Goal: Task Accomplishment & Management: Use online tool/utility

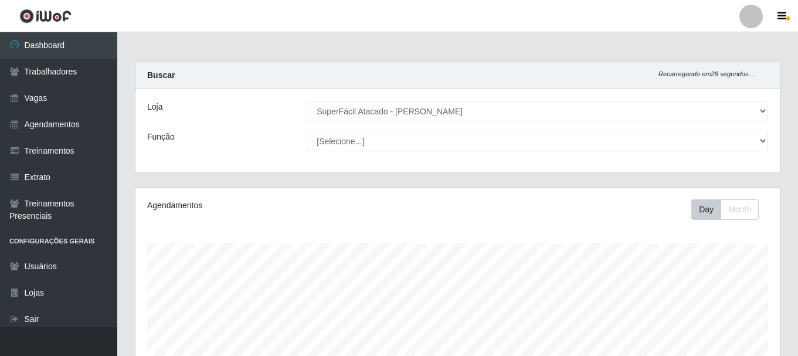
select select "399"
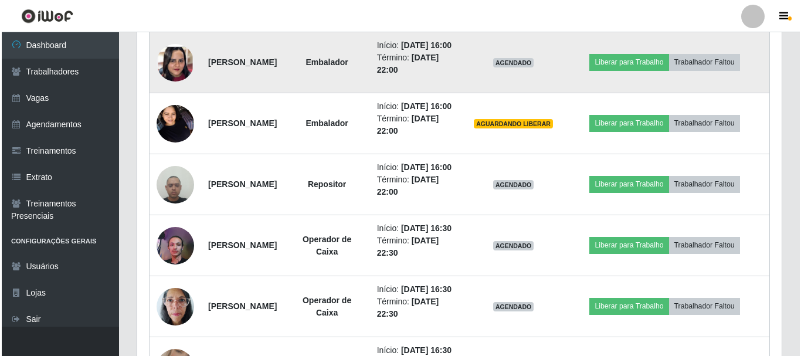
scroll to position [625, 0]
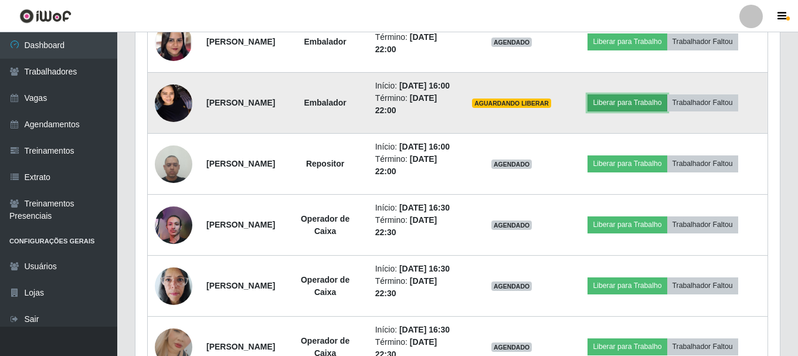
click at [659, 111] on button "Liberar para Trabalho" at bounding box center [627, 102] width 79 height 16
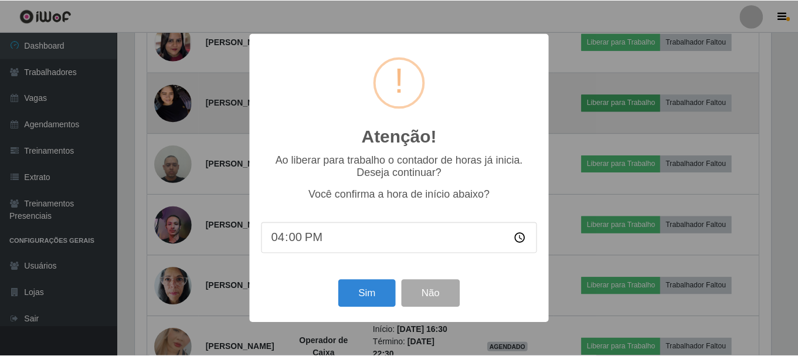
scroll to position [243, 639]
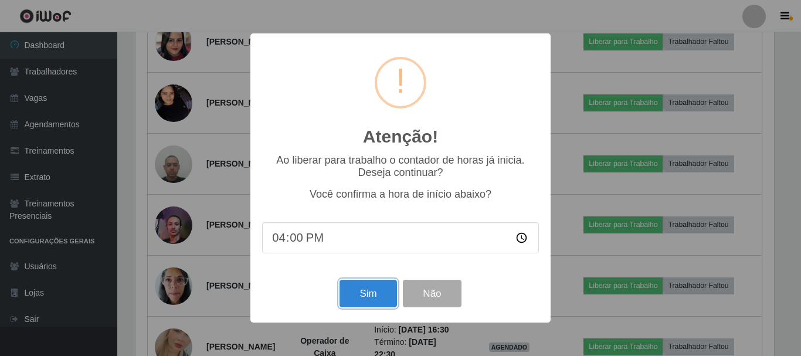
click at [390, 285] on button "Sim" at bounding box center [368, 294] width 57 height 28
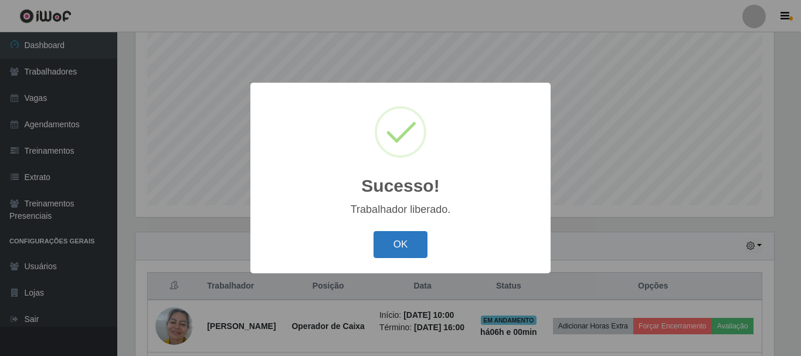
click at [387, 235] on button "OK" at bounding box center [401, 245] width 55 height 28
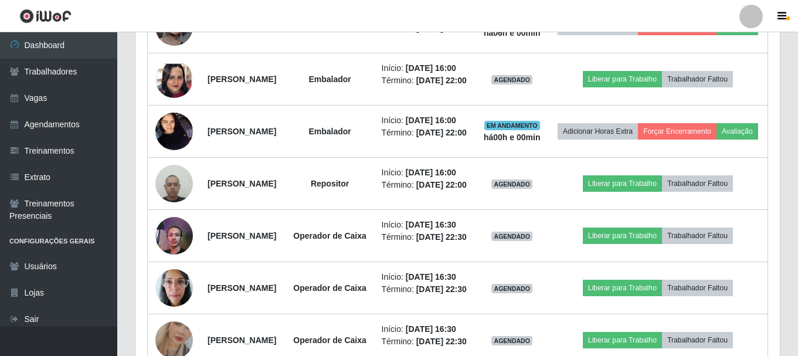
scroll to position [566, 0]
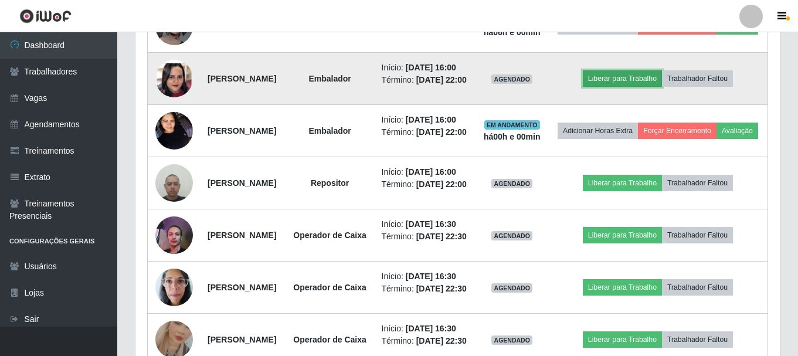
click at [646, 87] on button "Liberar para Trabalho" at bounding box center [622, 78] width 79 height 16
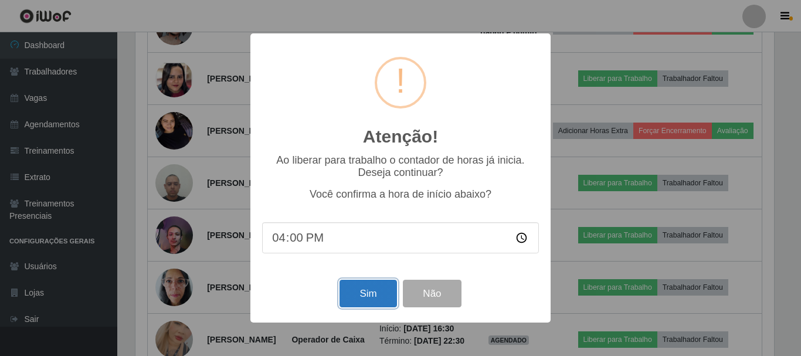
click at [383, 288] on button "Sim" at bounding box center [368, 294] width 57 height 28
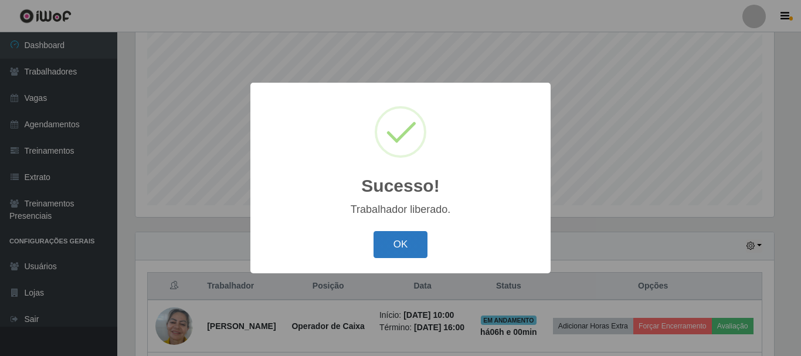
click at [415, 233] on button "OK" at bounding box center [401, 245] width 55 height 28
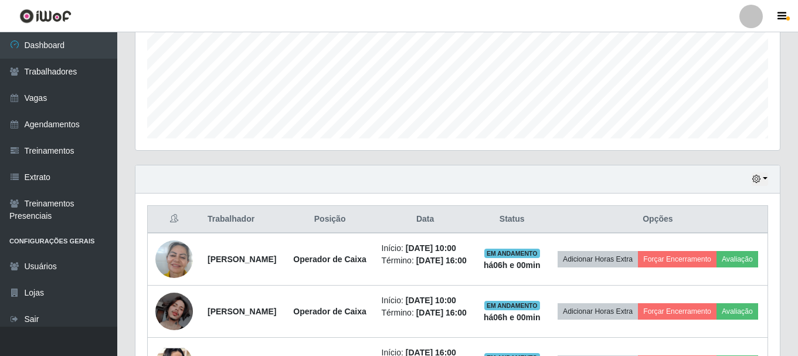
scroll to position [273, 0]
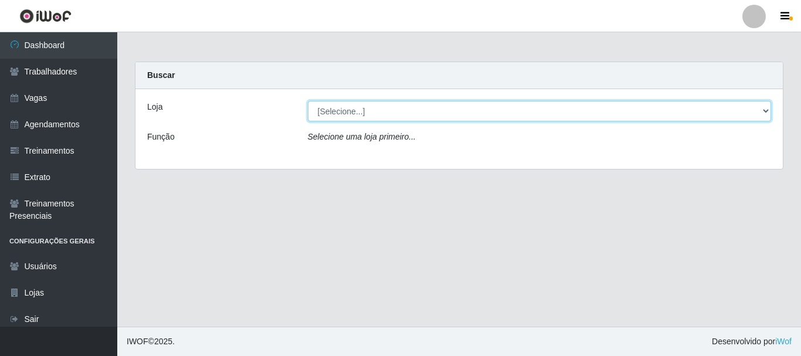
click at [467, 114] on select "[Selecione...] SuperFácil Atacado - [PERSON_NAME]" at bounding box center [540, 111] width 464 height 21
select select "399"
click at [308, 101] on select "[Selecione...] SuperFácil Atacado - [PERSON_NAME]" at bounding box center [540, 111] width 464 height 21
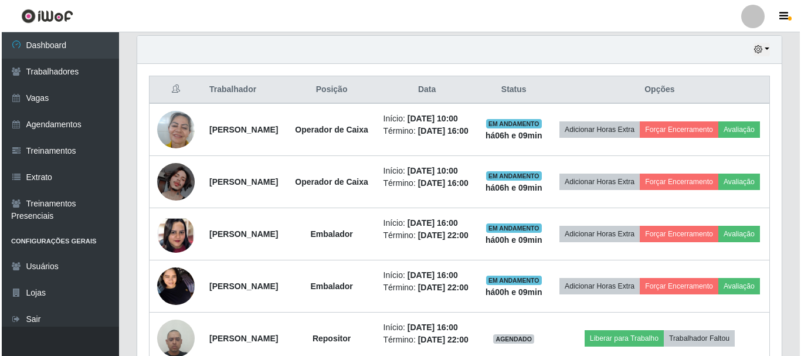
scroll to position [645, 0]
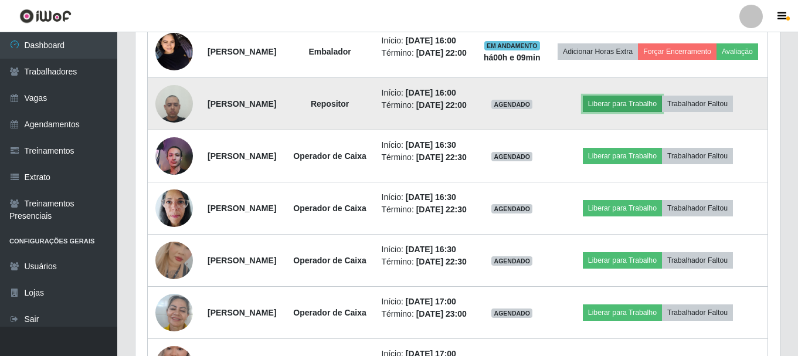
click at [618, 112] on button "Liberar para Trabalho" at bounding box center [622, 104] width 79 height 16
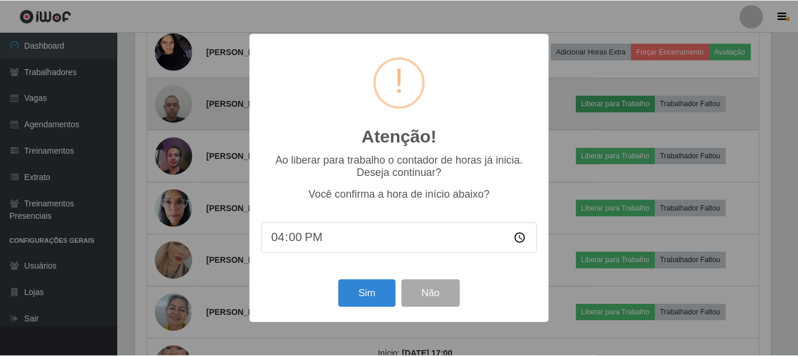
scroll to position [243, 639]
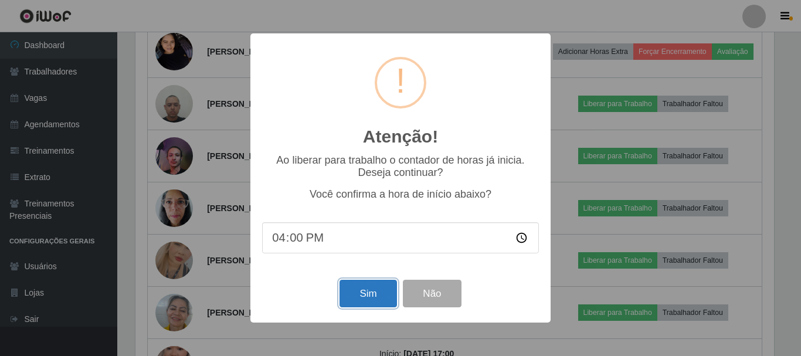
click at [378, 301] on button "Sim" at bounding box center [368, 294] width 57 height 28
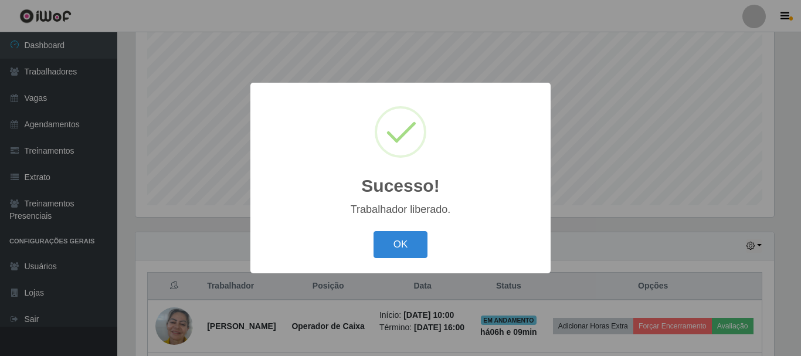
click at [374, 231] on button "OK" at bounding box center [401, 245] width 55 height 28
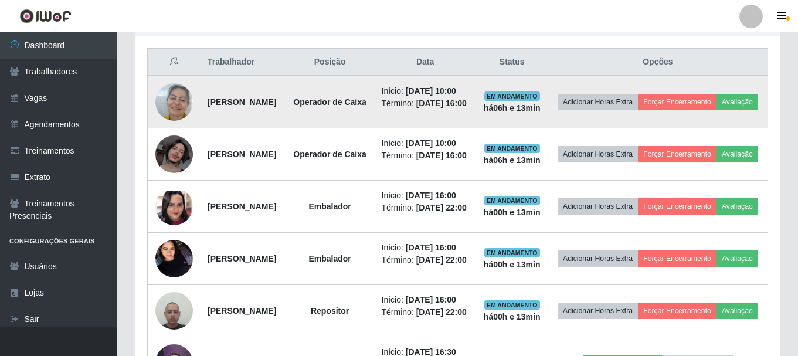
scroll to position [449, 0]
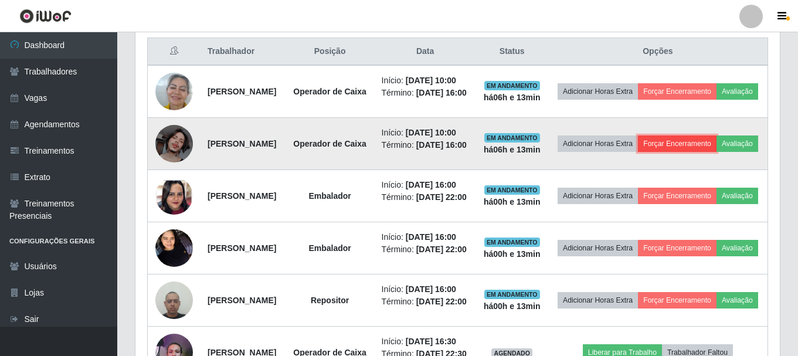
click at [709, 152] on button "Forçar Encerramento" at bounding box center [677, 144] width 79 height 16
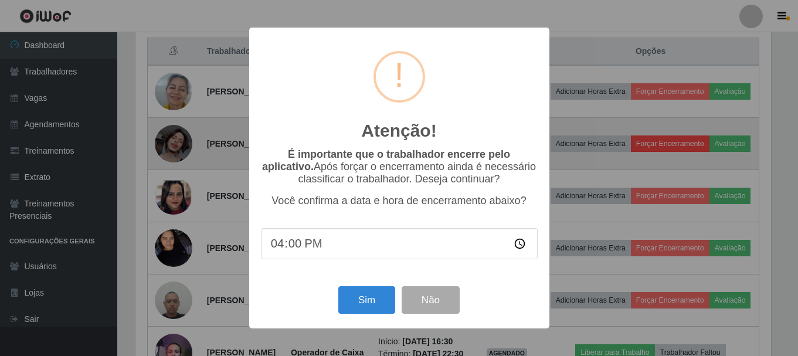
scroll to position [243, 639]
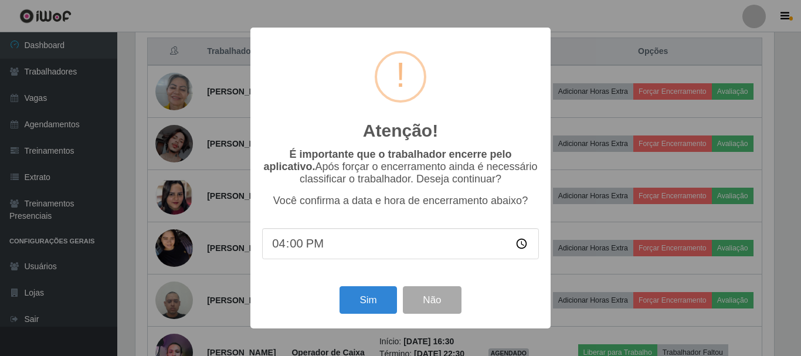
click at [296, 249] on input "16:00" at bounding box center [400, 243] width 277 height 31
type input "16:13"
click at [361, 304] on button "Sim" at bounding box center [368, 300] width 57 height 28
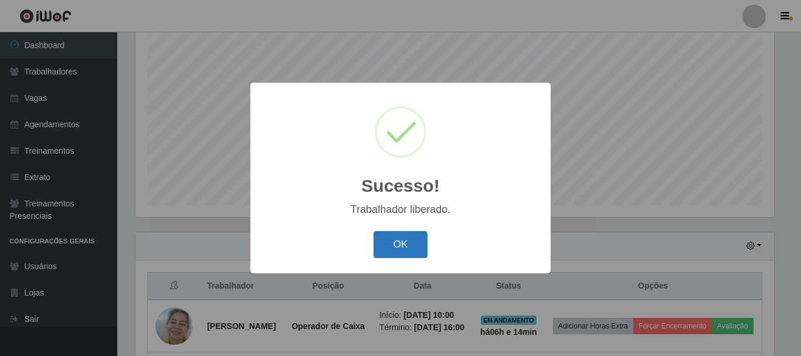
click at [412, 236] on button "OK" at bounding box center [401, 245] width 55 height 28
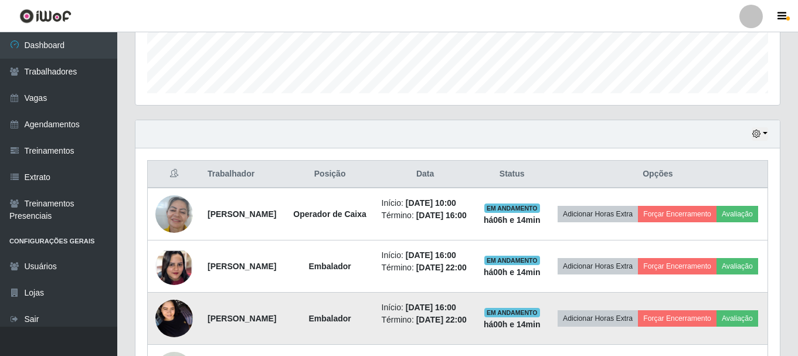
scroll to position [390, 0]
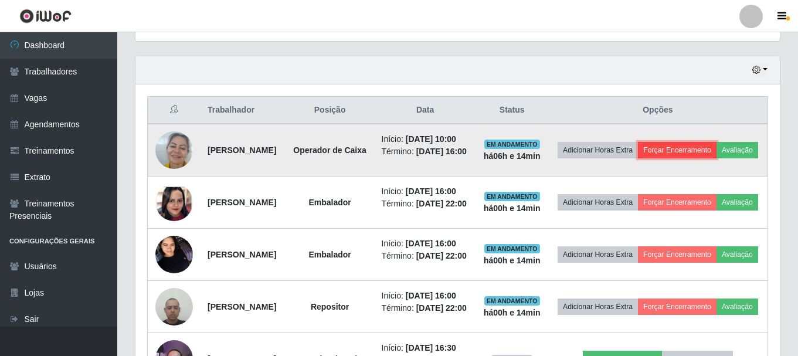
click at [704, 151] on button "Forçar Encerramento" at bounding box center [677, 150] width 79 height 16
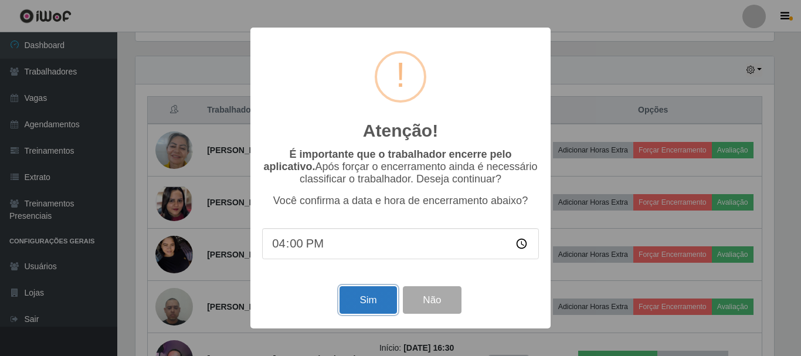
click at [382, 302] on button "Sim" at bounding box center [368, 300] width 57 height 28
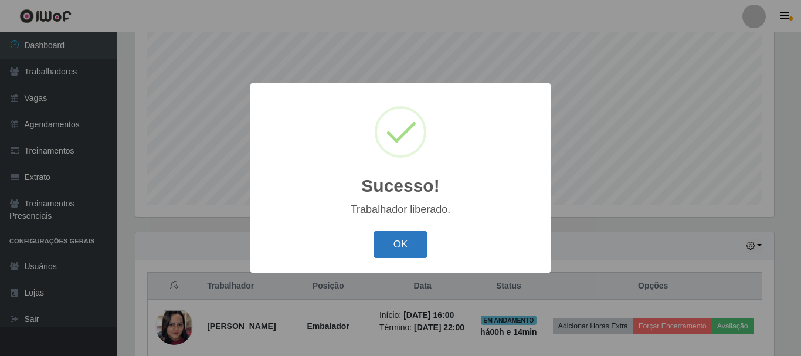
click at [387, 251] on button "OK" at bounding box center [401, 245] width 55 height 28
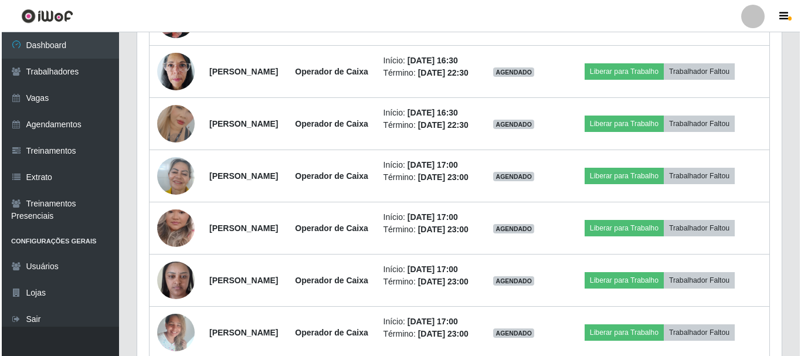
scroll to position [704, 0]
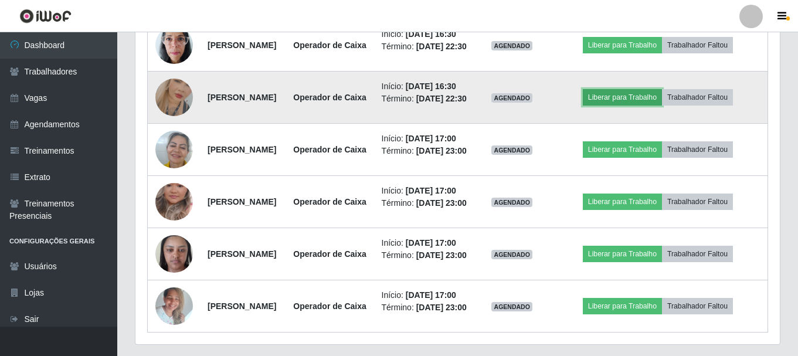
click at [618, 106] on button "Liberar para Trabalho" at bounding box center [622, 97] width 79 height 16
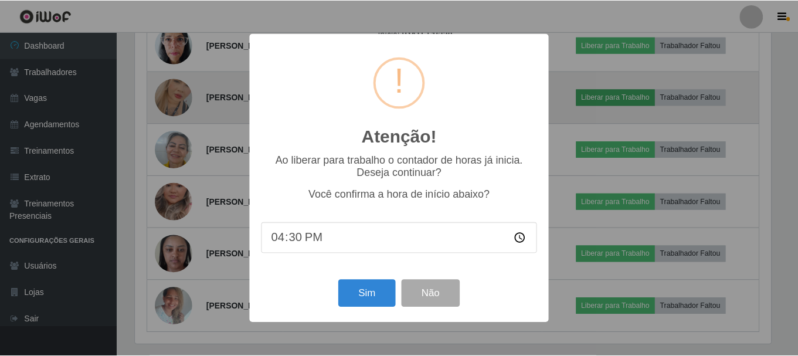
scroll to position [243, 639]
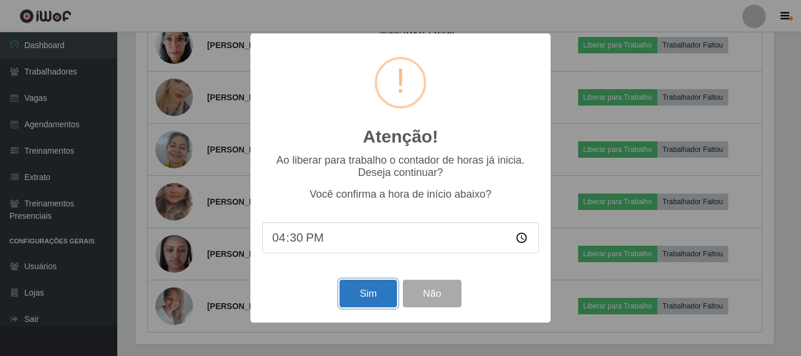
click at [364, 301] on button "Sim" at bounding box center [368, 294] width 57 height 28
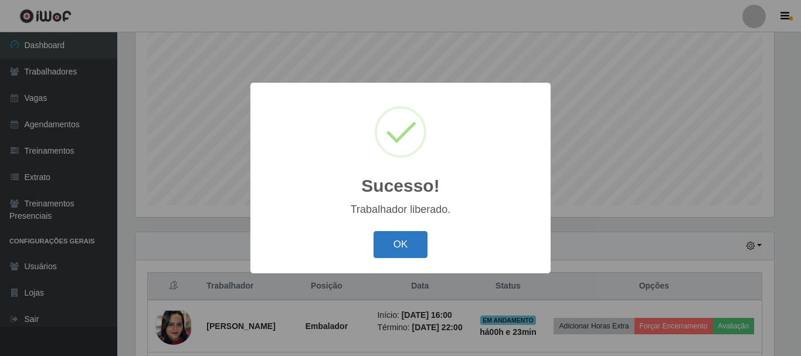
click at [398, 248] on button "OK" at bounding box center [401, 245] width 55 height 28
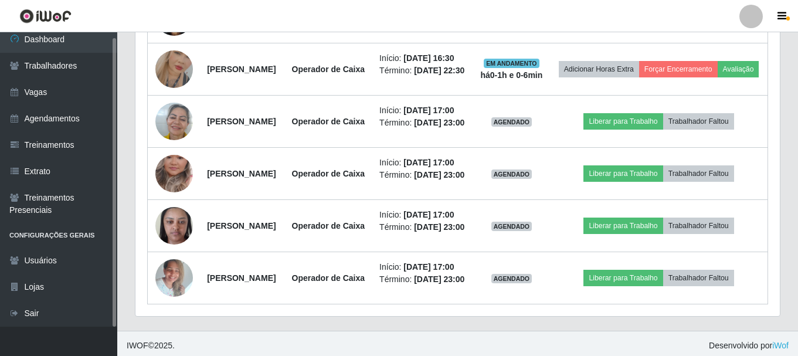
scroll to position [742, 0]
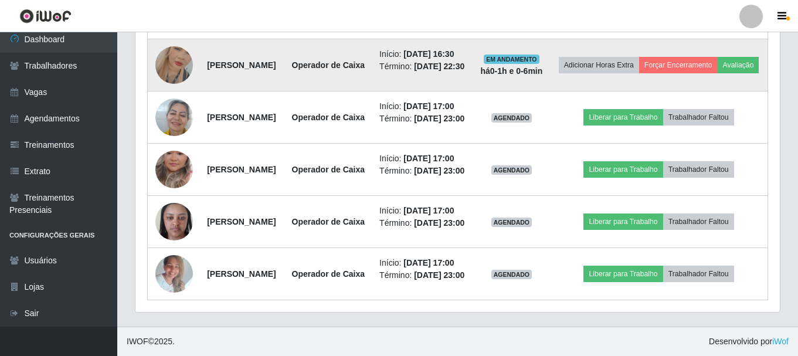
click at [178, 99] on img at bounding box center [174, 65] width 38 height 67
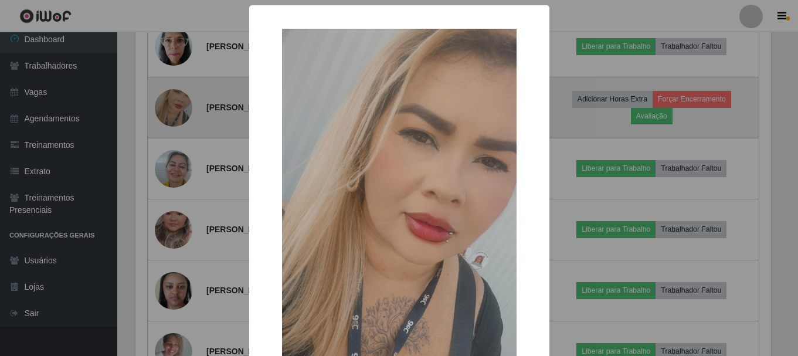
scroll to position [243, 639]
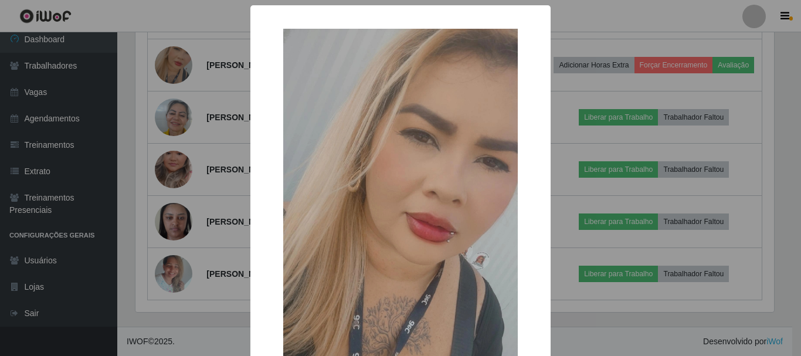
click at [211, 191] on div "× OK Cancel" at bounding box center [400, 178] width 801 height 356
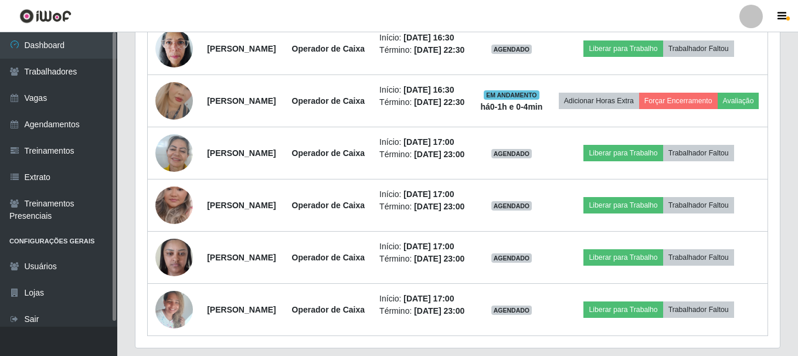
scroll to position [625, 0]
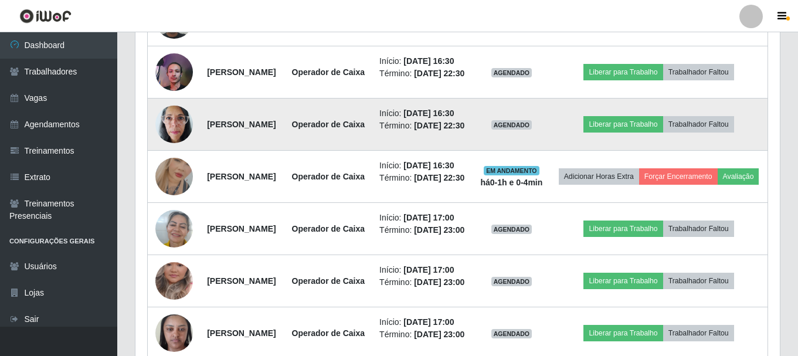
click at [172, 149] on img at bounding box center [174, 124] width 38 height 50
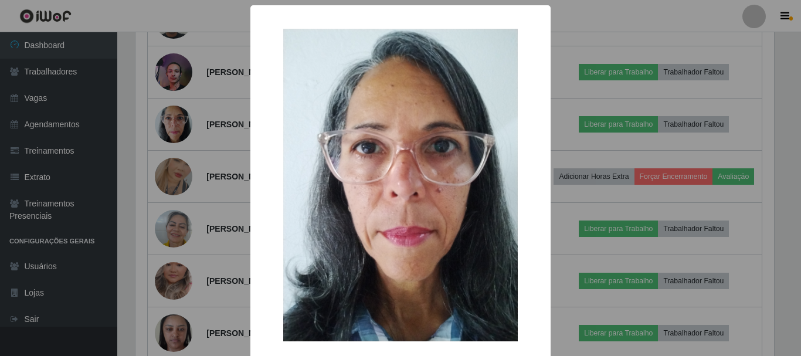
click at [208, 177] on div "× OK Cancel" at bounding box center [400, 178] width 801 height 356
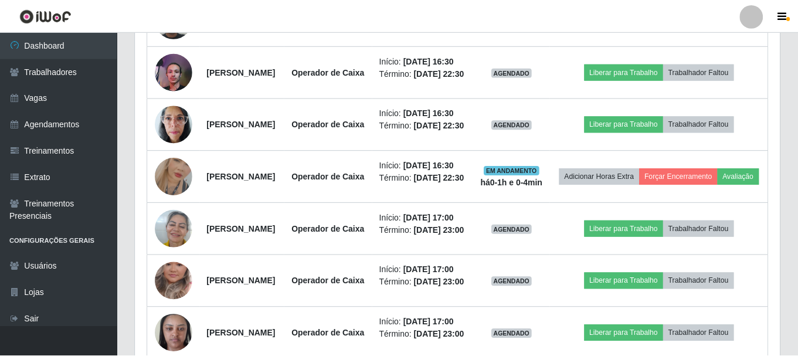
scroll to position [243, 645]
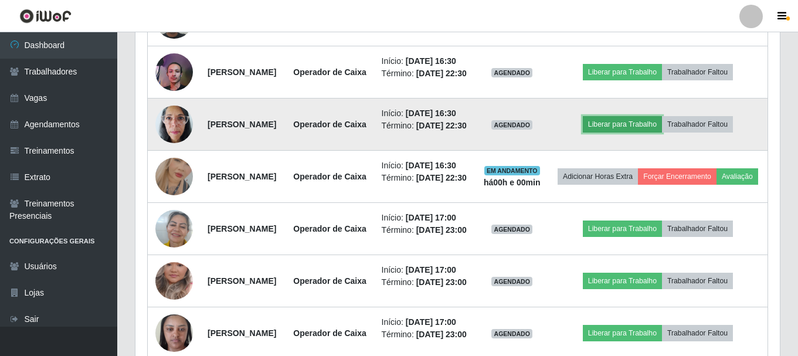
click at [621, 133] on button "Liberar para Trabalho" at bounding box center [622, 124] width 79 height 16
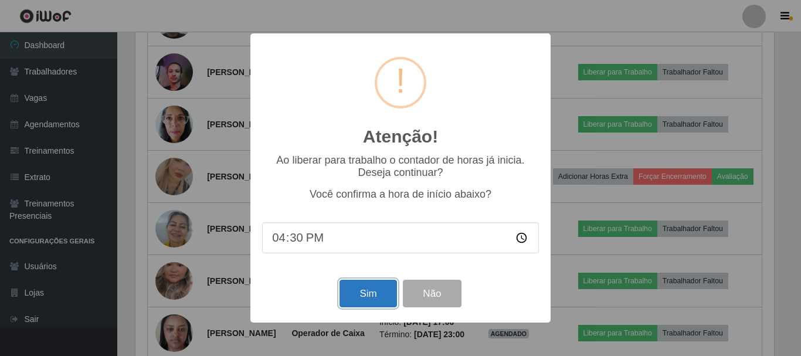
click at [358, 293] on button "Sim" at bounding box center [368, 294] width 57 height 28
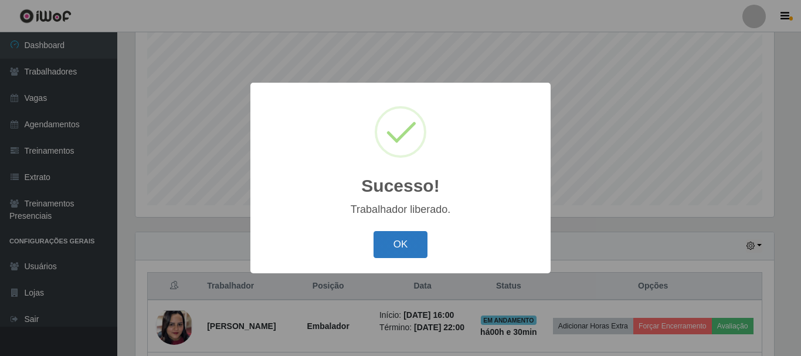
click at [404, 240] on button "OK" at bounding box center [401, 245] width 55 height 28
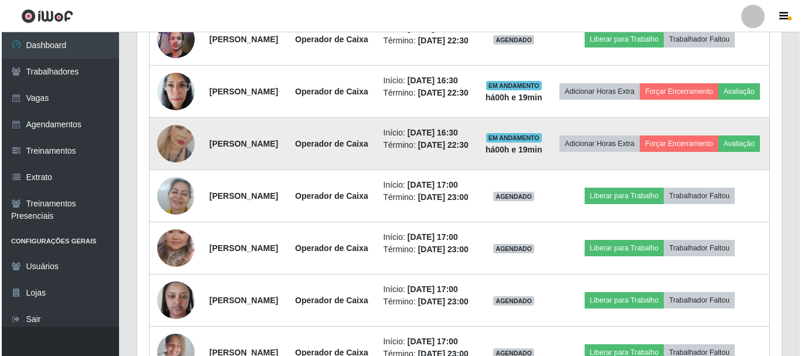
scroll to position [654, 0]
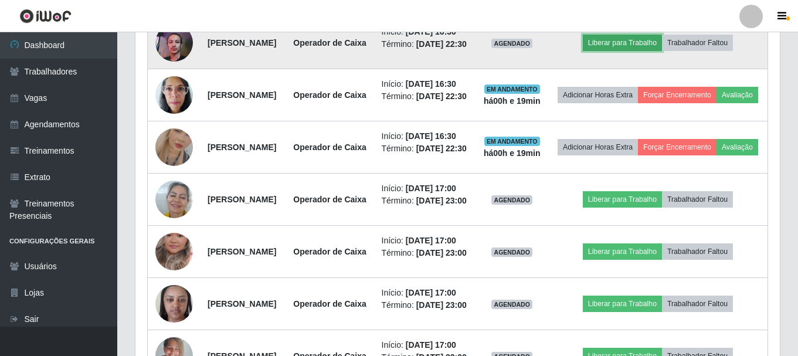
click at [629, 51] on button "Liberar para Trabalho" at bounding box center [622, 43] width 79 height 16
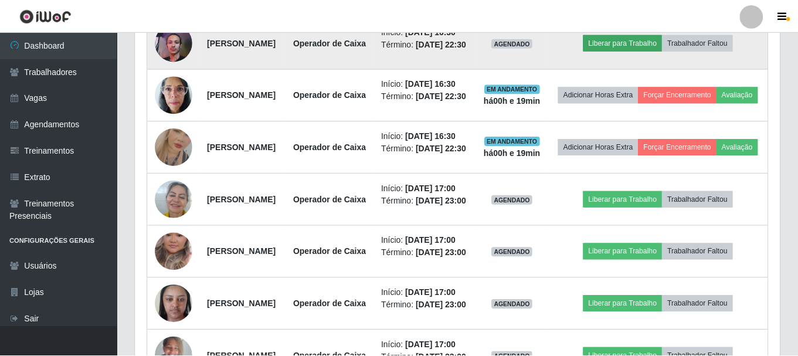
scroll to position [243, 639]
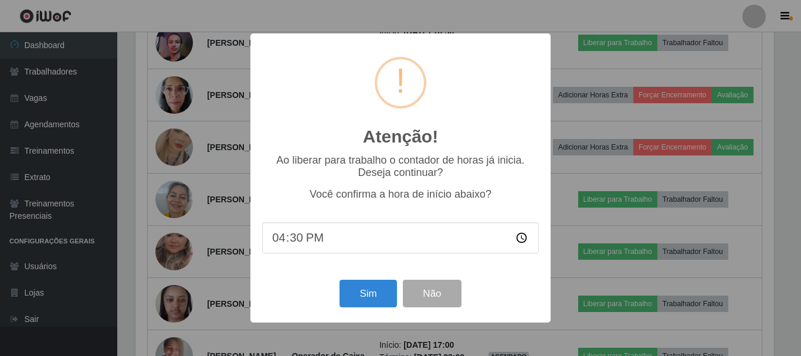
click at [300, 243] on input "16:30" at bounding box center [400, 237] width 277 height 31
type input "16:50"
click at [367, 297] on button "Sim" at bounding box center [368, 294] width 57 height 28
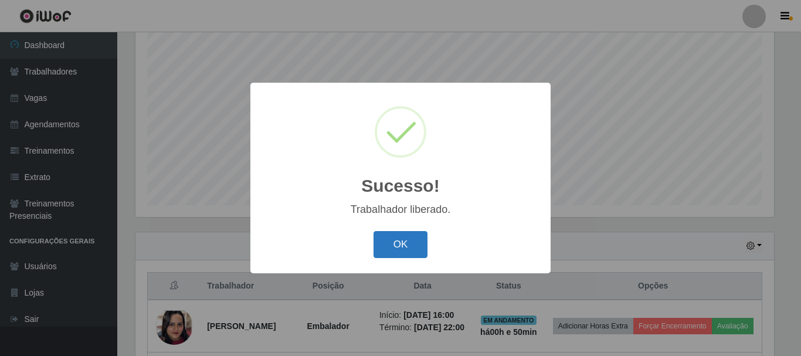
click at [406, 249] on button "OK" at bounding box center [401, 245] width 55 height 28
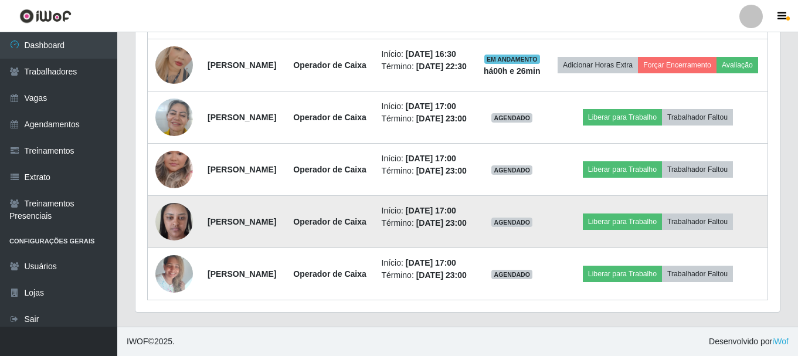
scroll to position [889, 0]
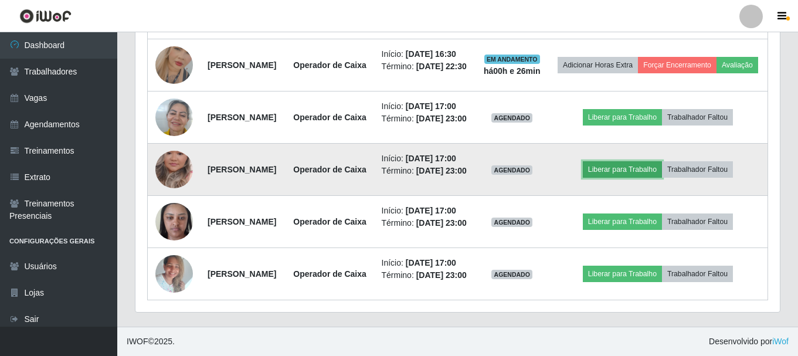
click at [634, 177] on button "Liberar para Trabalho" at bounding box center [622, 169] width 79 height 16
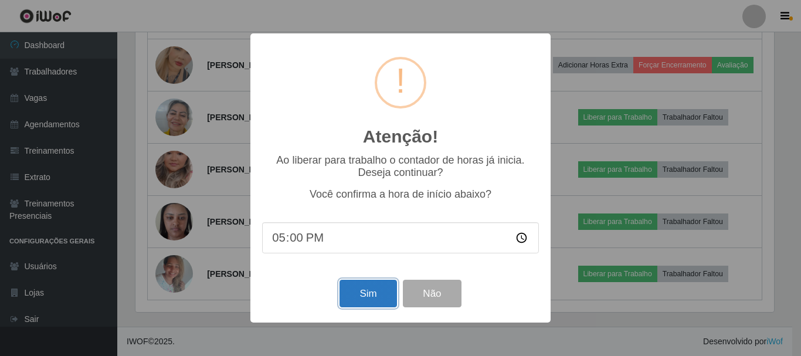
click at [378, 305] on button "Sim" at bounding box center [368, 294] width 57 height 28
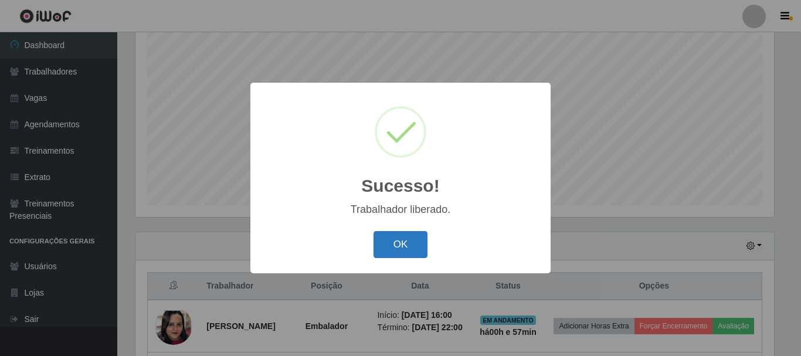
click at [408, 246] on button "OK" at bounding box center [401, 245] width 55 height 28
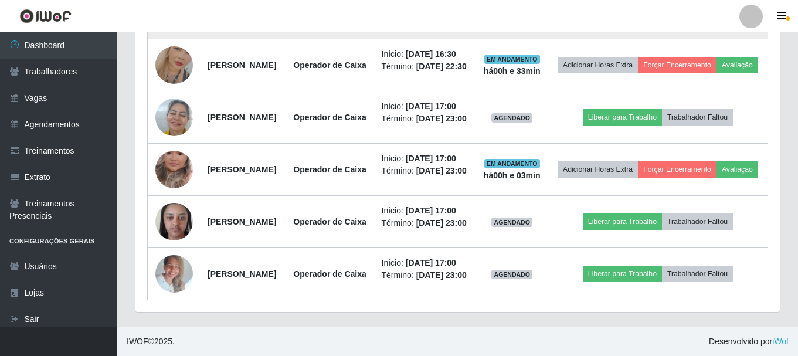
scroll to position [939, 0]
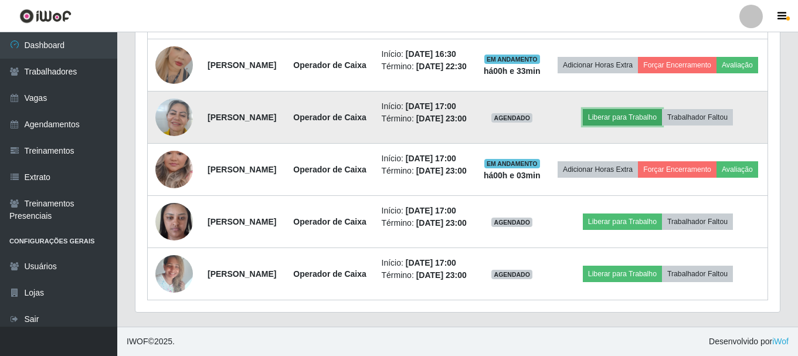
click at [649, 109] on button "Liberar para Trabalho" at bounding box center [622, 117] width 79 height 16
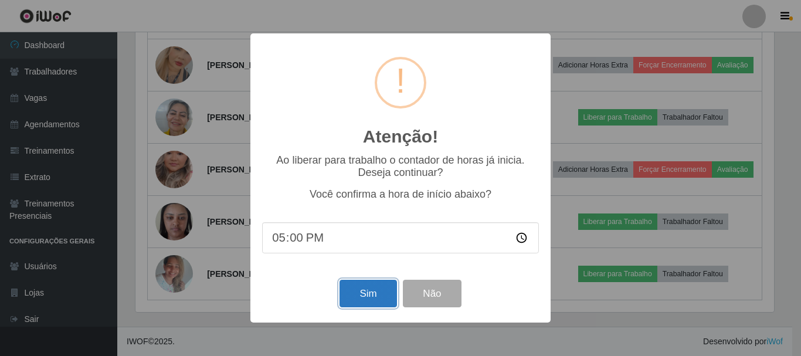
click at [388, 289] on button "Sim" at bounding box center [368, 294] width 57 height 28
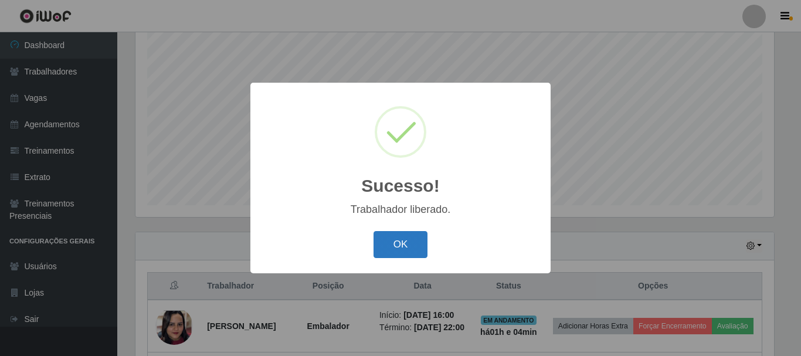
click at [408, 237] on button "OK" at bounding box center [401, 245] width 55 height 28
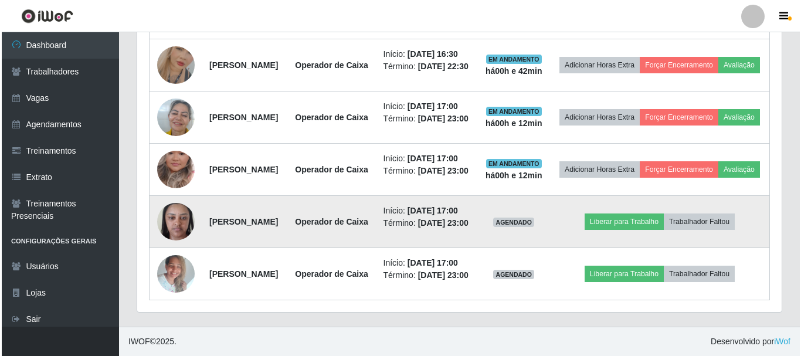
scroll to position [947, 0]
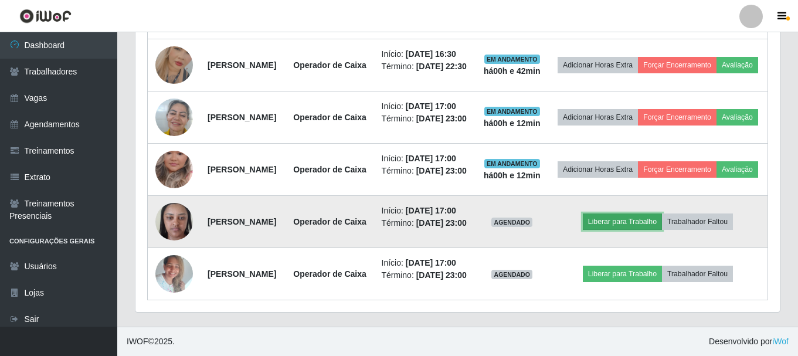
click at [642, 214] on button "Liberar para Trabalho" at bounding box center [622, 222] width 79 height 16
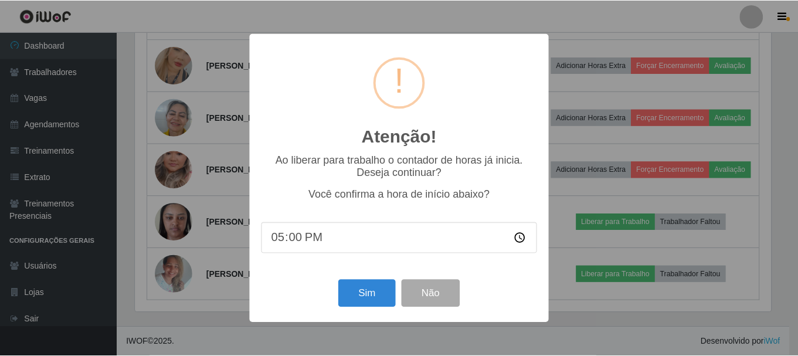
scroll to position [243, 639]
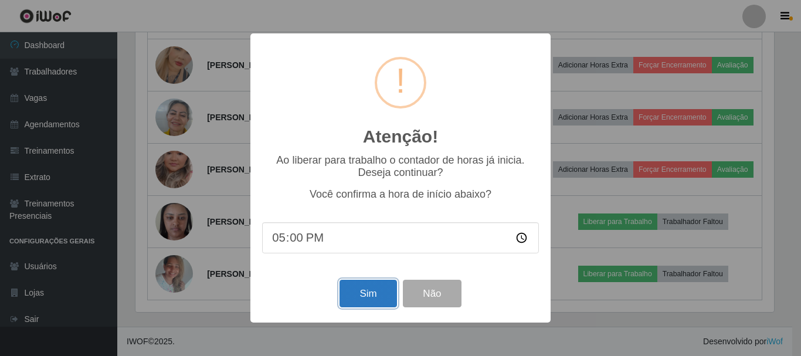
click at [372, 298] on button "Sim" at bounding box center [368, 294] width 57 height 28
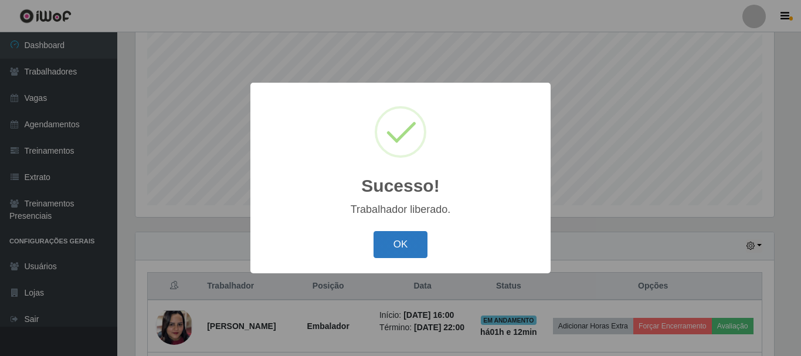
click at [388, 245] on button "OK" at bounding box center [401, 245] width 55 height 28
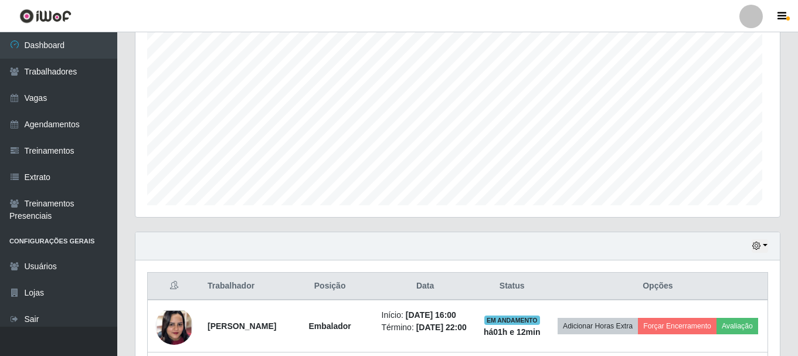
scroll to position [243, 645]
